Goal: Find contact information: Find contact information

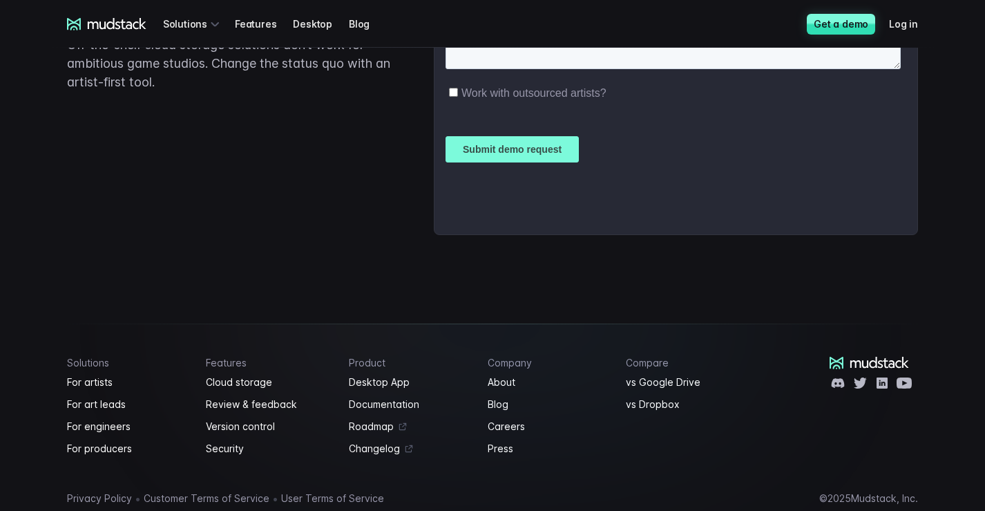
scroll to position [3547, 0]
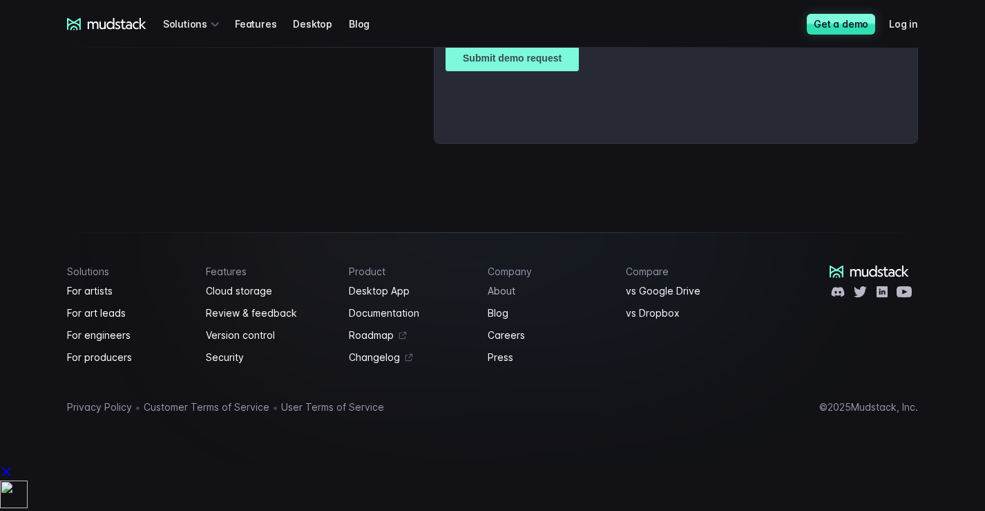
click at [495, 299] on link "About" at bounding box center [549, 291] width 122 height 17
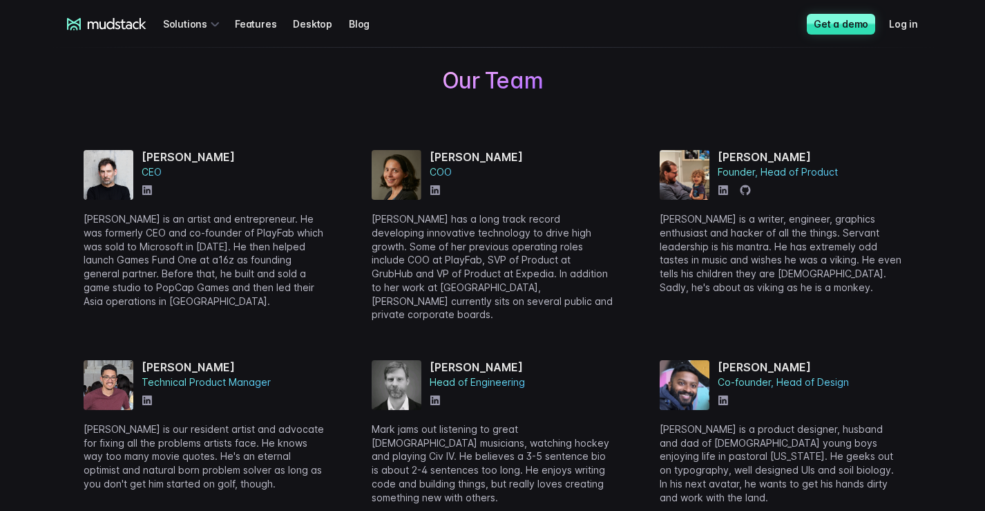
scroll to position [484, 0]
drag, startPoint x: 245, startPoint y: 157, endPoint x: 138, endPoint y: 157, distance: 106.4
click at [138, 157] on div "[PERSON_NAME] CEO [PERSON_NAME] is an artist and entrepreneur. He was formerly …" at bounding box center [205, 234] width 242 height 171
copy h4 "[PERSON_NAME]"
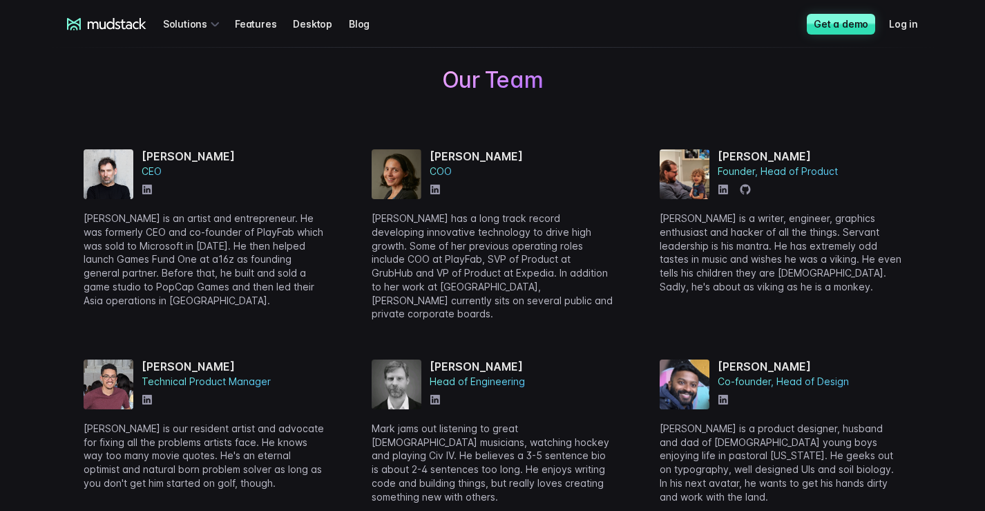
click at [226, 103] on div "Helping digital art teams work better, together . We strive to empower digital …" at bounding box center [492, 358] width 885 height 1444
drag, startPoint x: 138, startPoint y: 147, endPoint x: 178, endPoint y: 151, distance: 40.2
click at [178, 151] on div "[PERSON_NAME] CEO [PERSON_NAME] is an artist and entrepreneur. He was formerly …" at bounding box center [492, 401] width 851 height 570
copy h4 "[PERSON_NAME]"
